Goal: Information Seeking & Learning: Learn about a topic

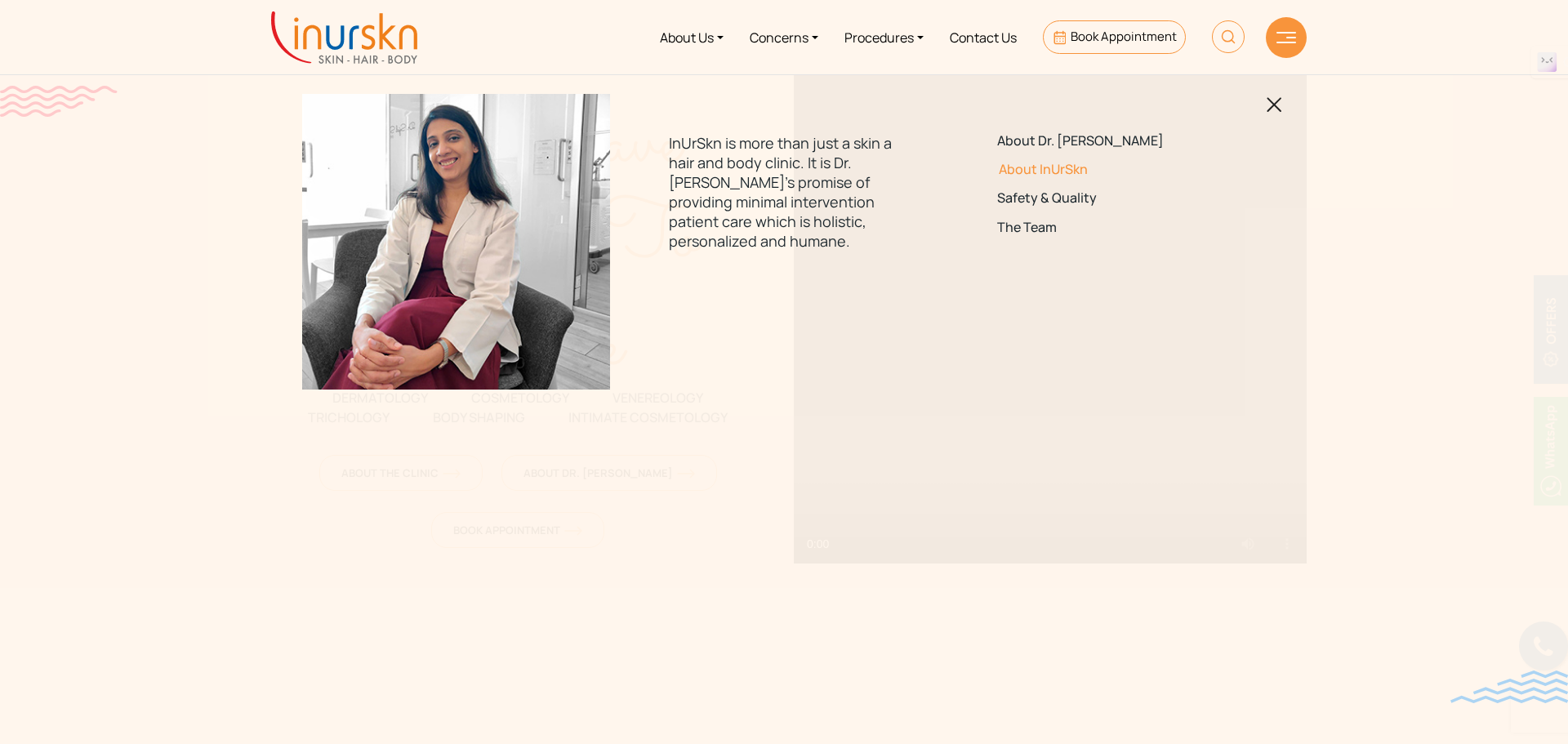
click at [1055, 173] on link "About InUrSkn" at bounding box center [1112, 169] width 230 height 16
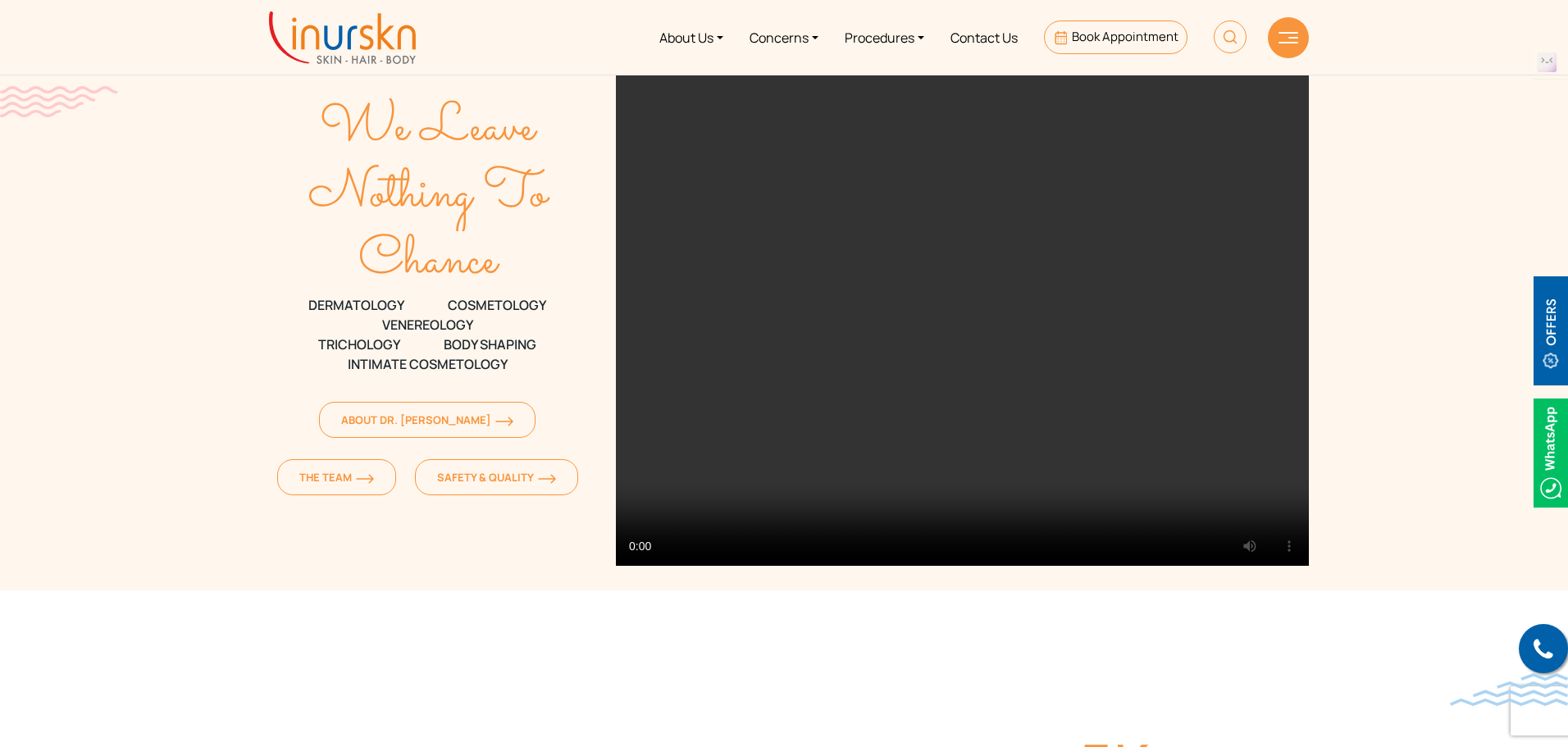
click at [1292, 61] on div "About Us Concerns Procedures Contact Us Book Appointment" at bounding box center [863, 37] width 870 height 62
click at [1294, 50] on div at bounding box center [1288, 38] width 41 height 41
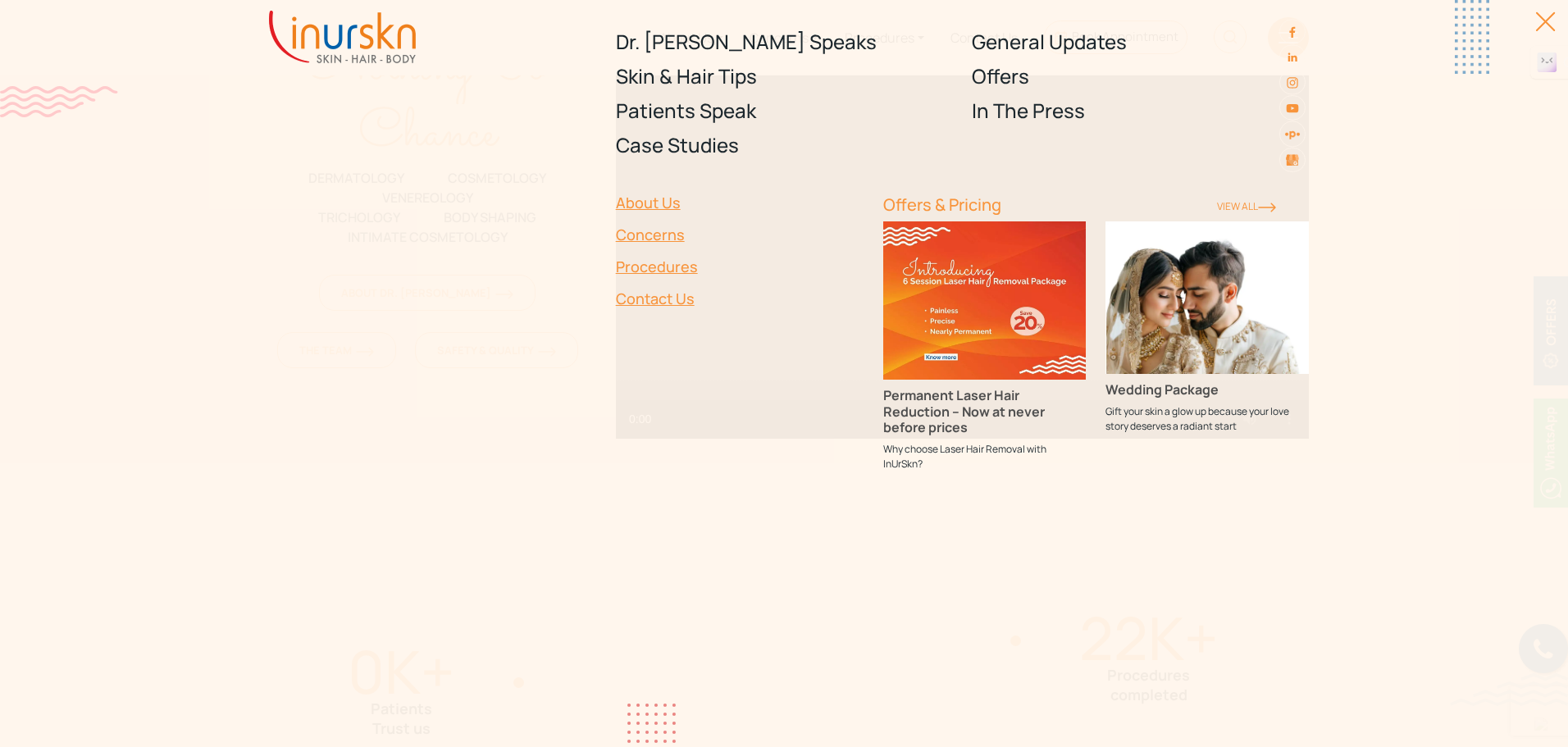
scroll to position [328, 0]
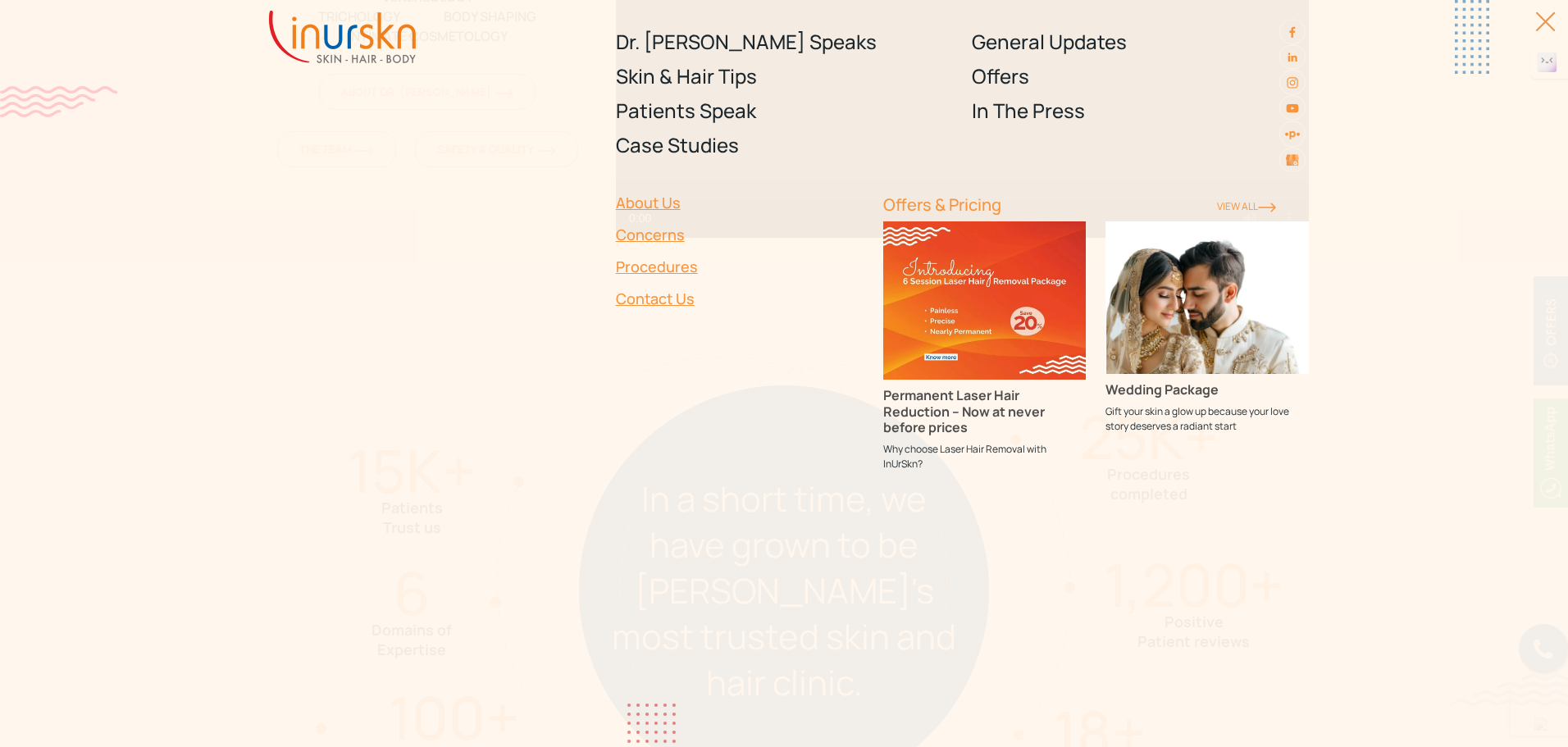
click at [1552, 11] on div "Dr. [PERSON_NAME] Speaks Skin & Hair Tips Patients Speak Case Studies General U…" at bounding box center [784, 373] width 1568 height 747
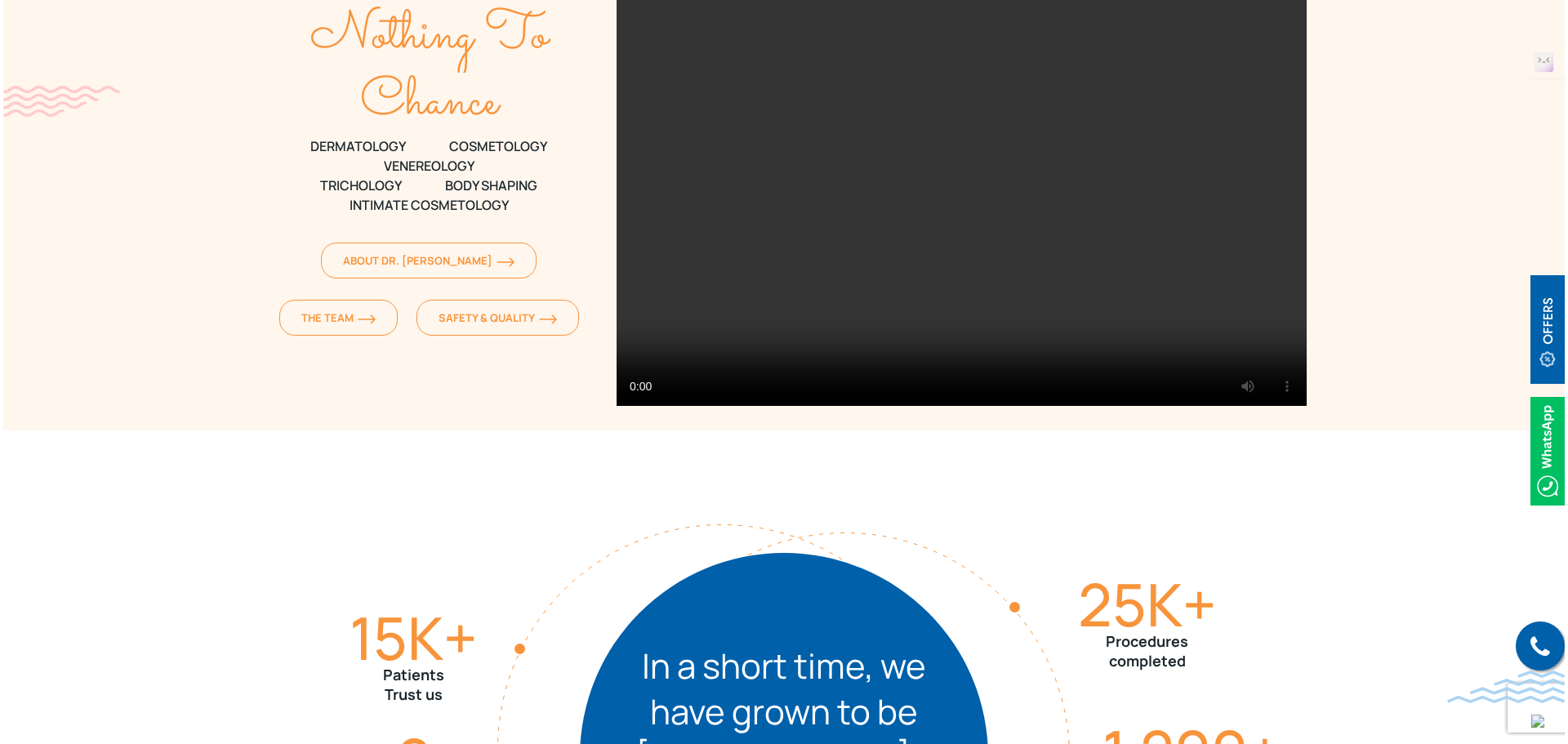
scroll to position [0, 0]
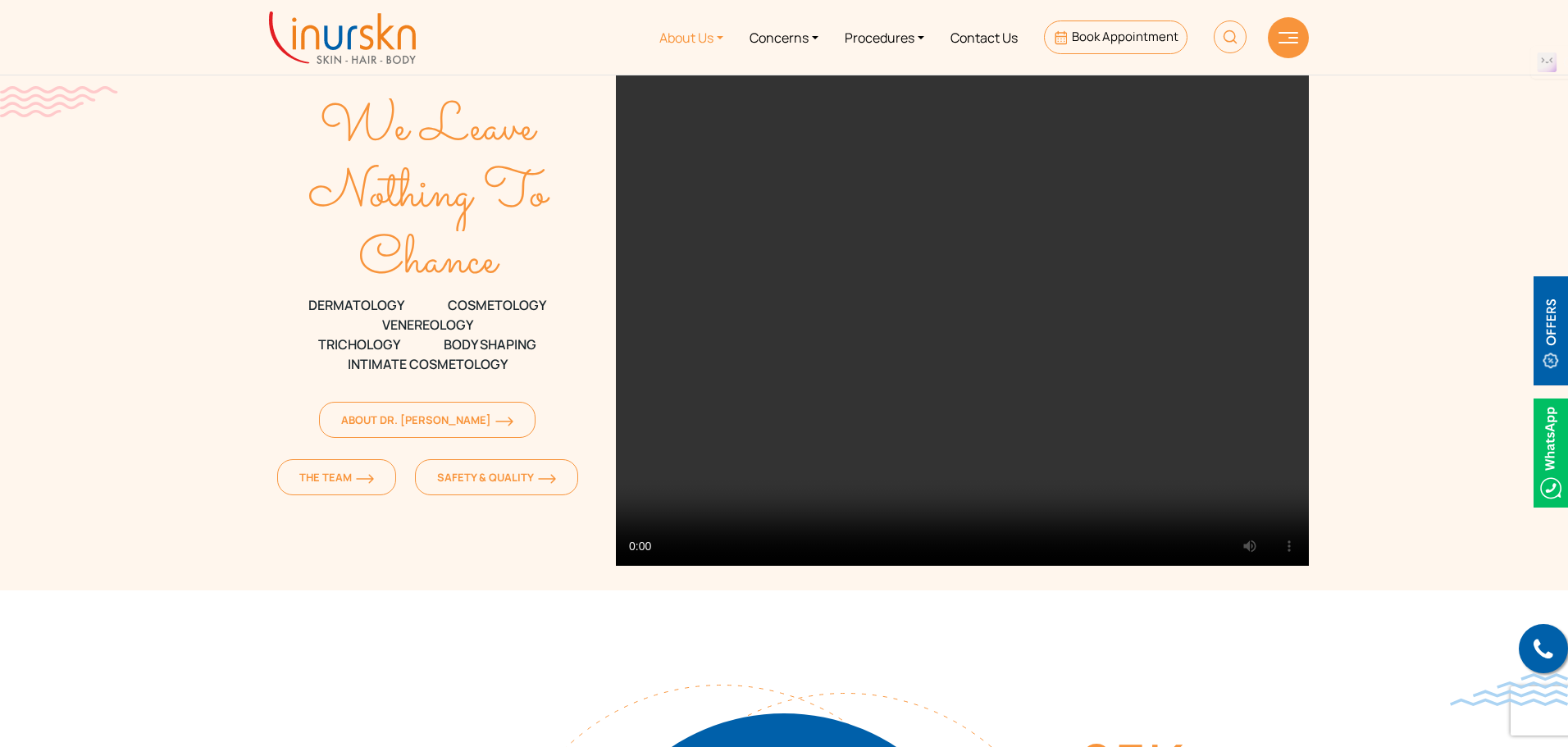
click at [706, 43] on link "About Us" at bounding box center [692, 37] width 90 height 62
